Goal: Information Seeking & Learning: Learn about a topic

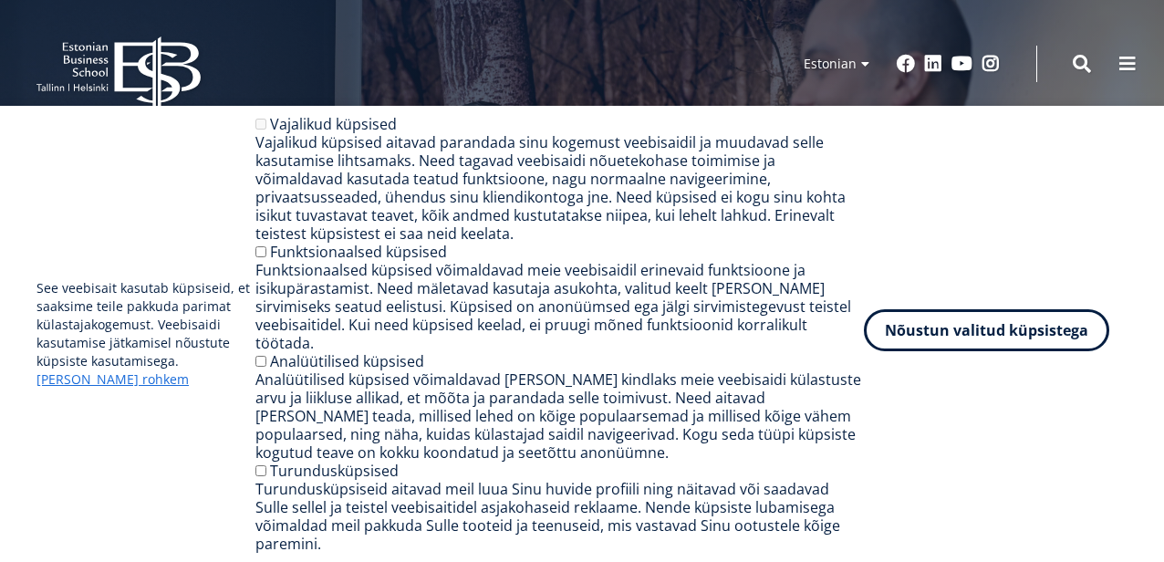
click at [962, 349] on button "Nõustun valitud küpsistega" at bounding box center [986, 330] width 245 height 42
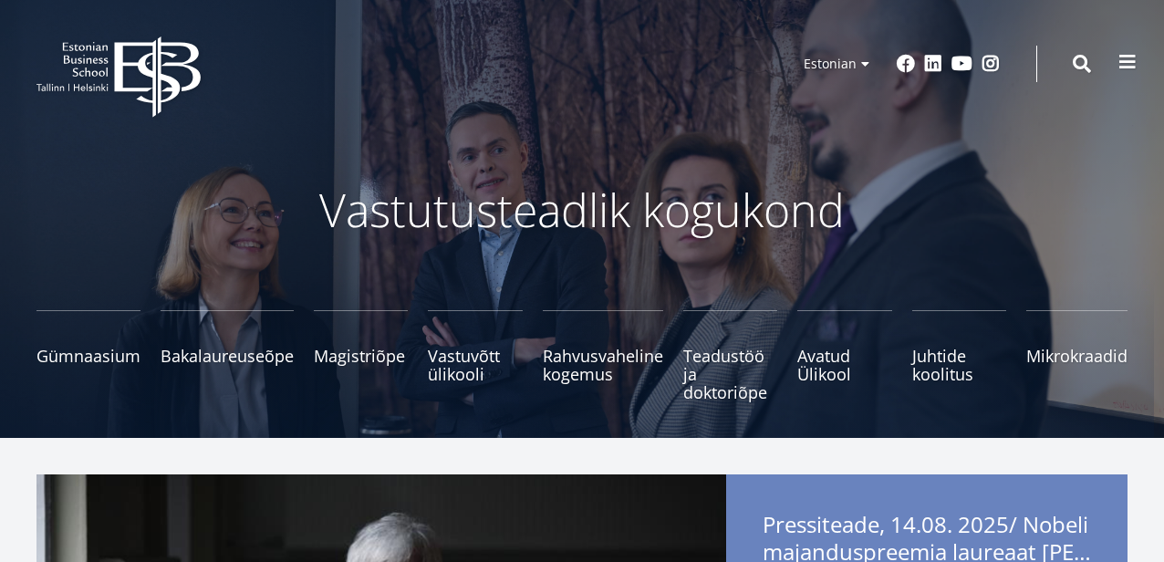
click at [1130, 57] on span at bounding box center [1128, 62] width 18 height 18
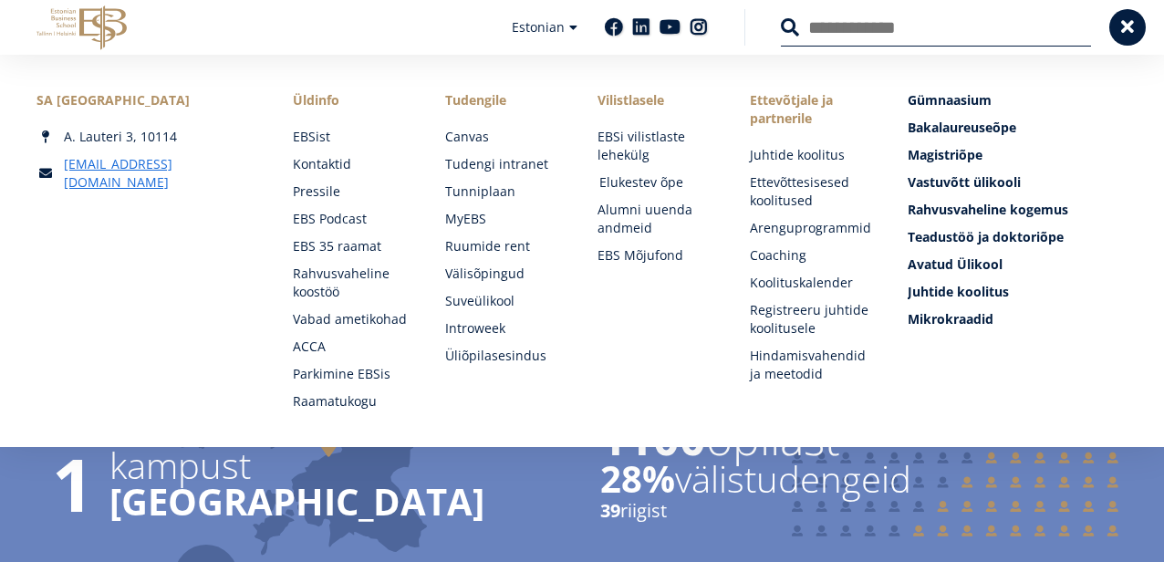
scroll to position [1507, 0]
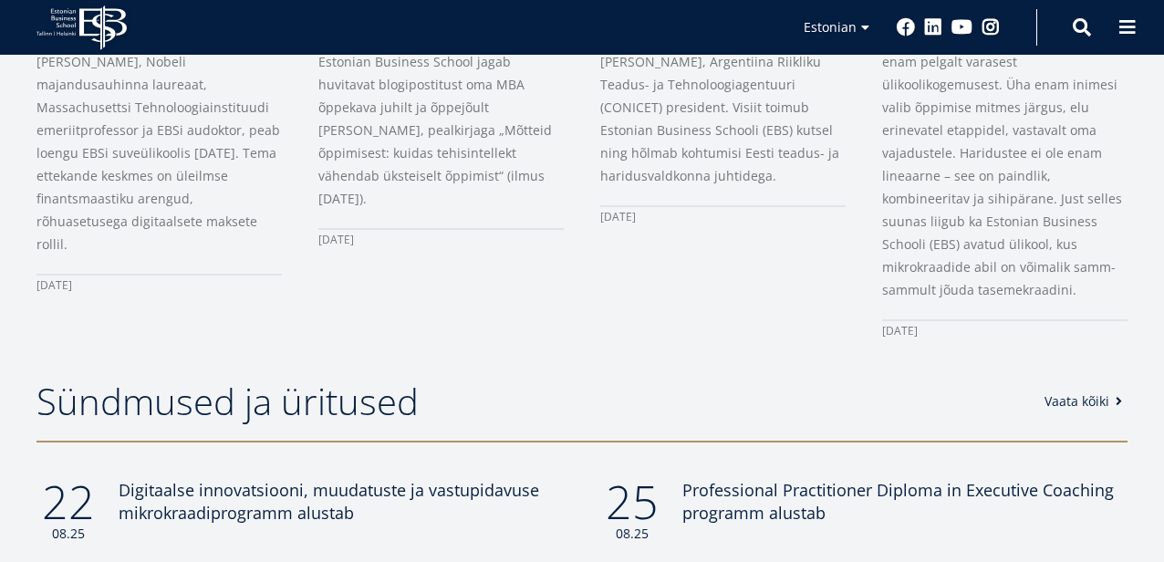
scroll to position [1189, 0]
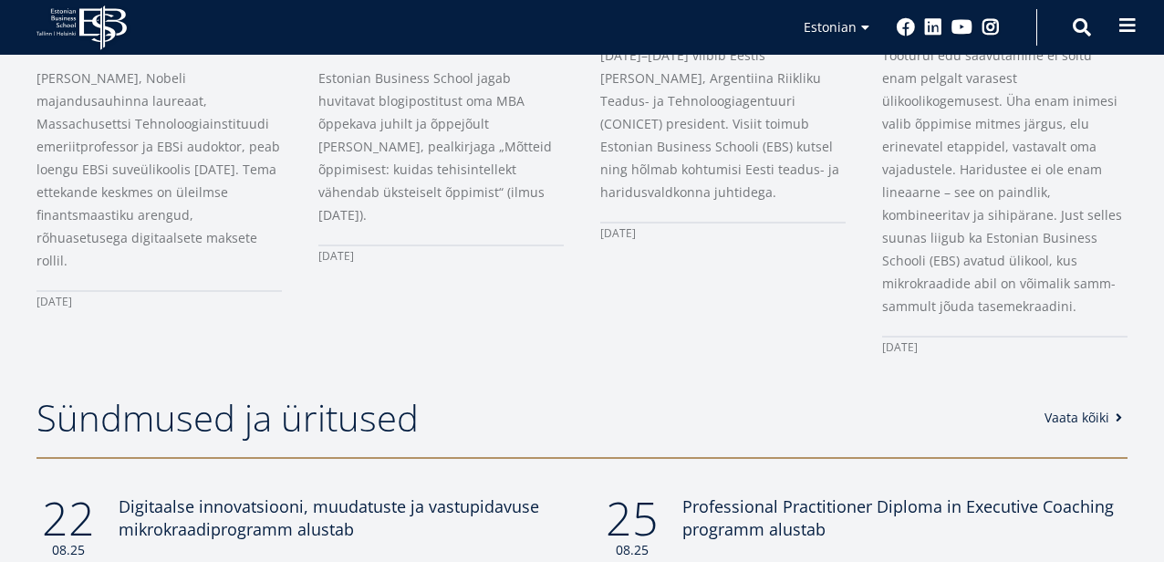
click at [1128, 23] on span at bounding box center [1128, 25] width 18 height 18
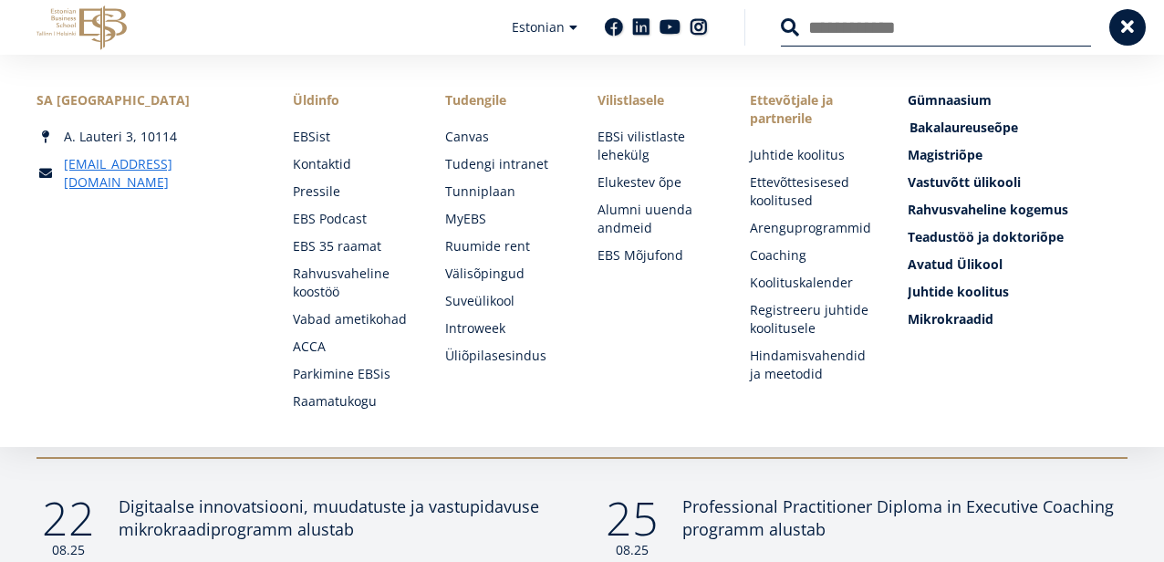
click at [996, 130] on span "Bakalaureuseõpe Tutvu ja registreeru" at bounding box center [964, 127] width 109 height 17
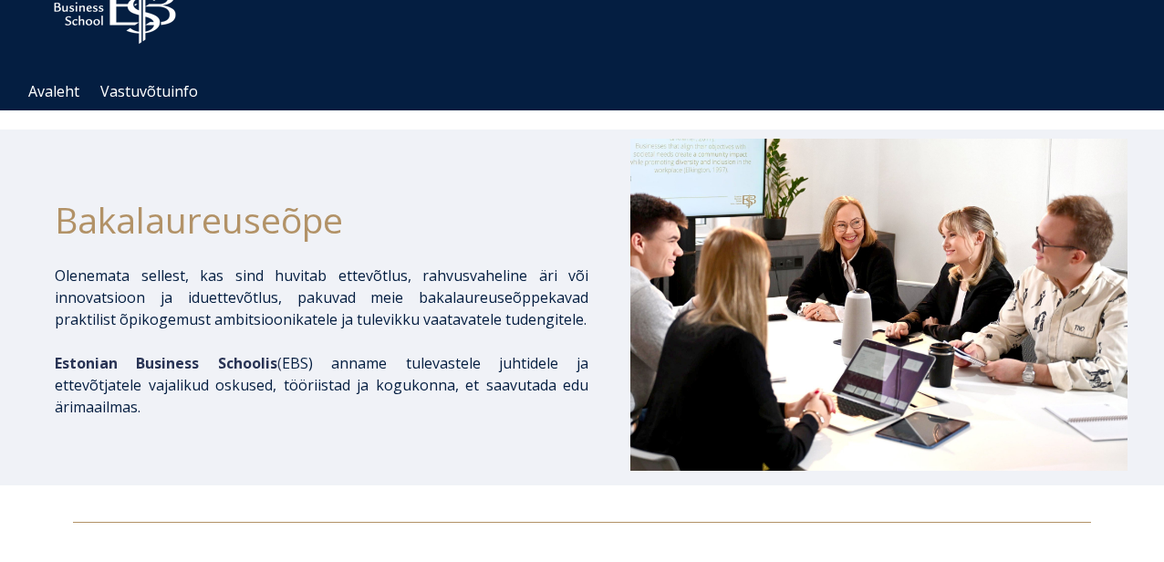
scroll to position [126, 0]
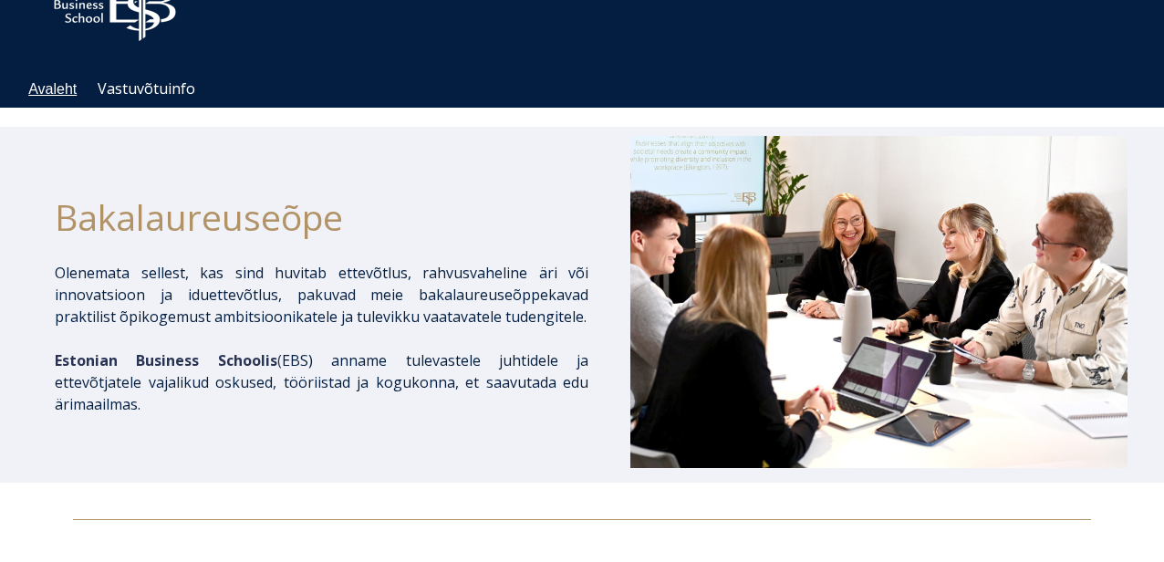
click at [68, 94] on link "Avaleht" at bounding box center [52, 89] width 48 height 16
